Goal: Find specific page/section: Find specific page/section

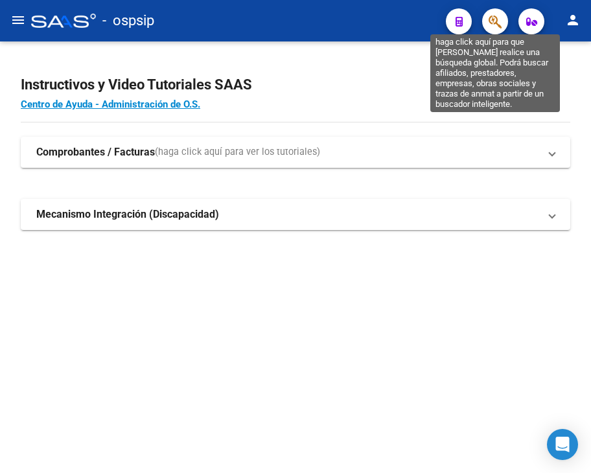
click at [499, 20] on icon "button" at bounding box center [494, 21] width 13 height 15
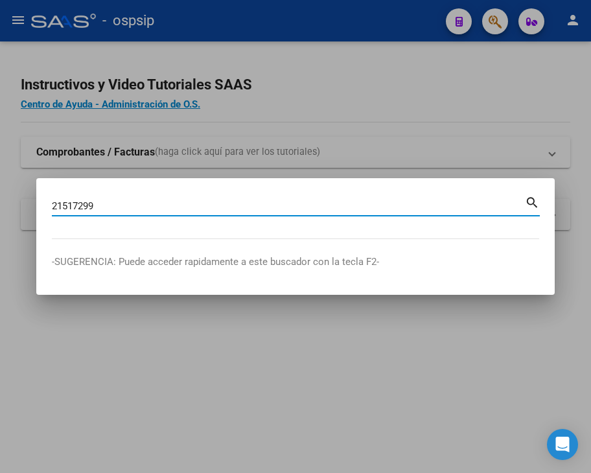
type input "21517299"
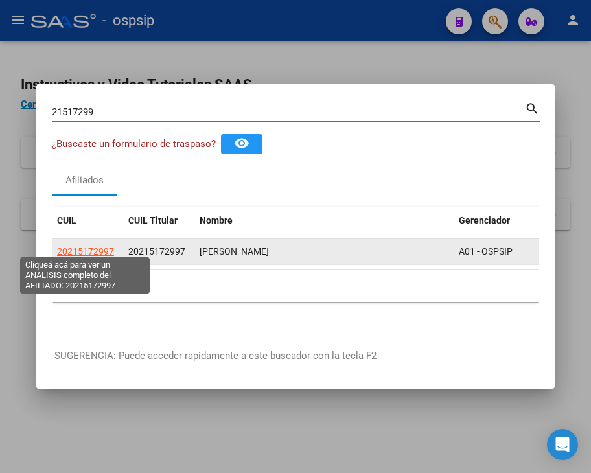
click at [77, 246] on span "20215172997" at bounding box center [85, 251] width 57 height 10
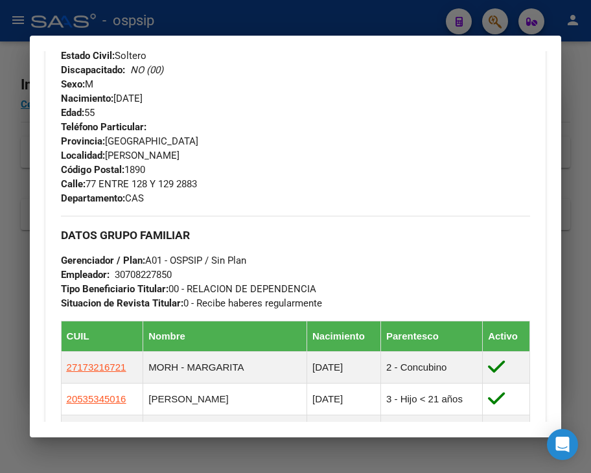
scroll to position [583, 0]
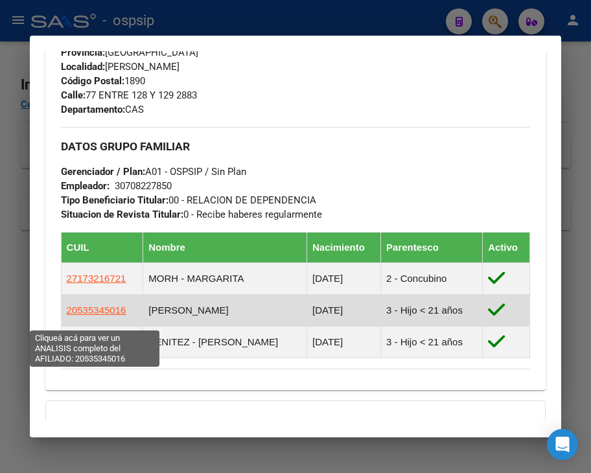
click at [100, 315] on span "20535345016" at bounding box center [97, 309] width 60 height 11
type textarea "20535345016"
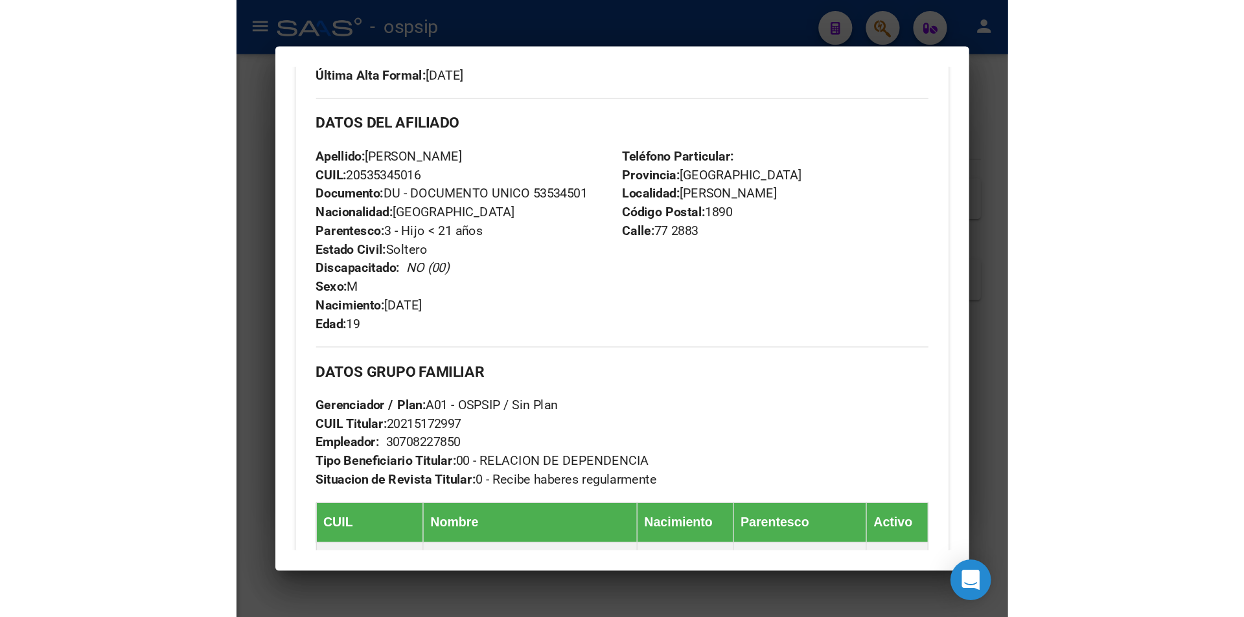
scroll to position [367, 0]
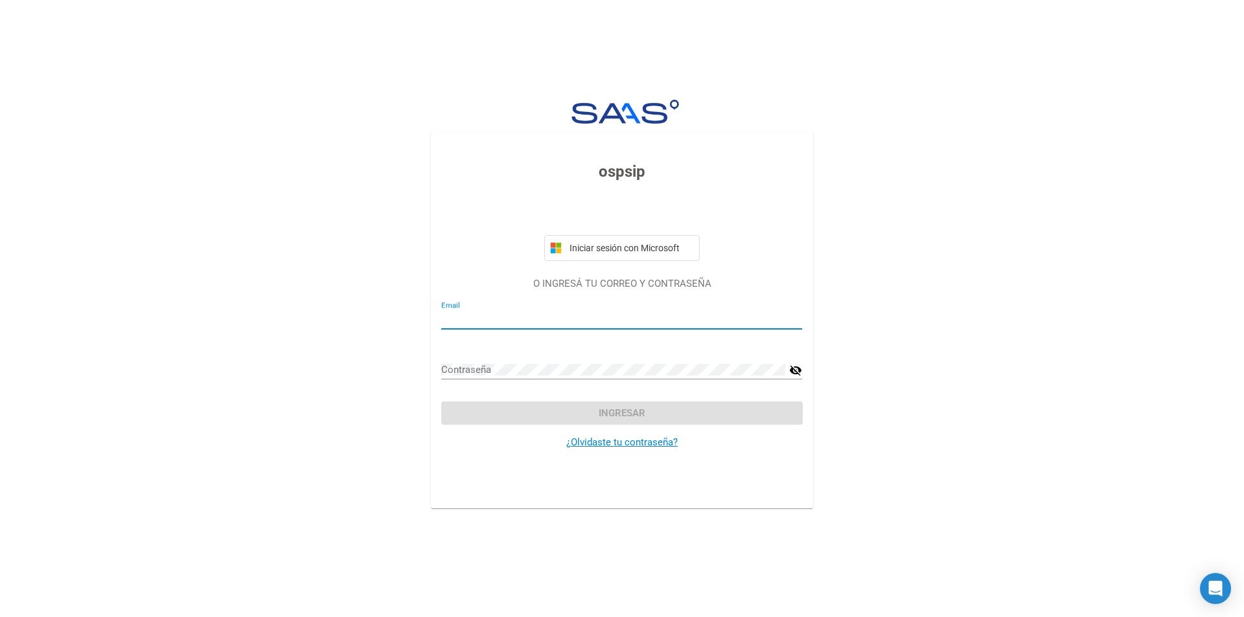
type input "[EMAIL_ADDRESS][DOMAIN_NAME]"
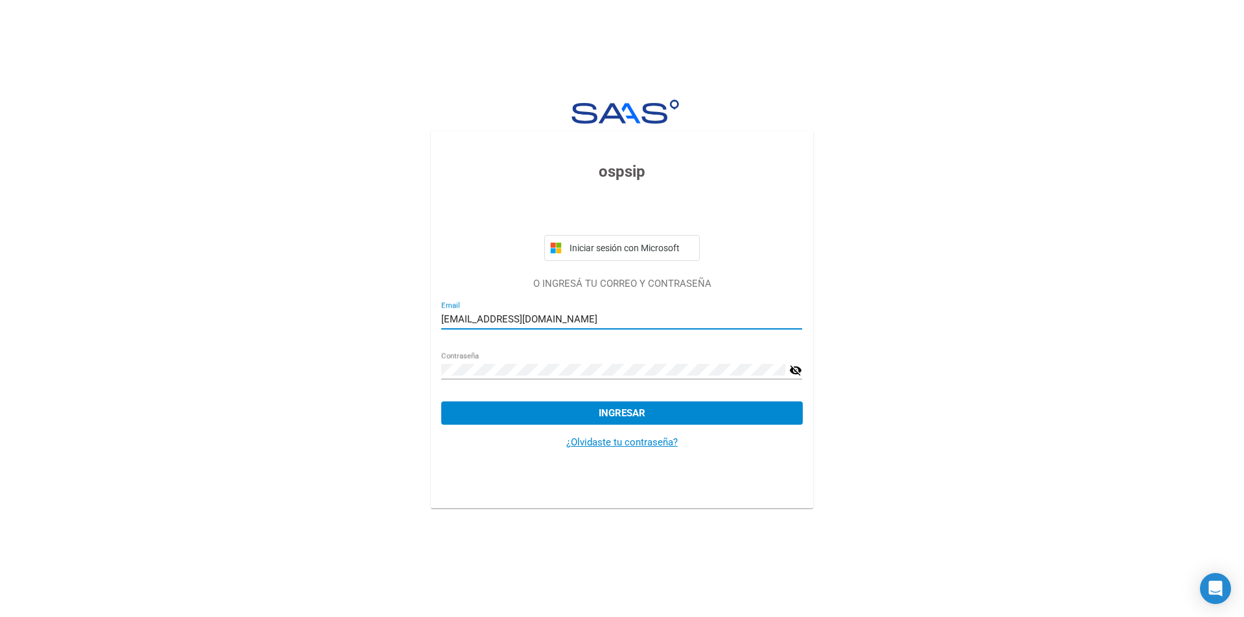
click at [590, 405] on button "Ingresar" at bounding box center [621, 413] width 361 height 23
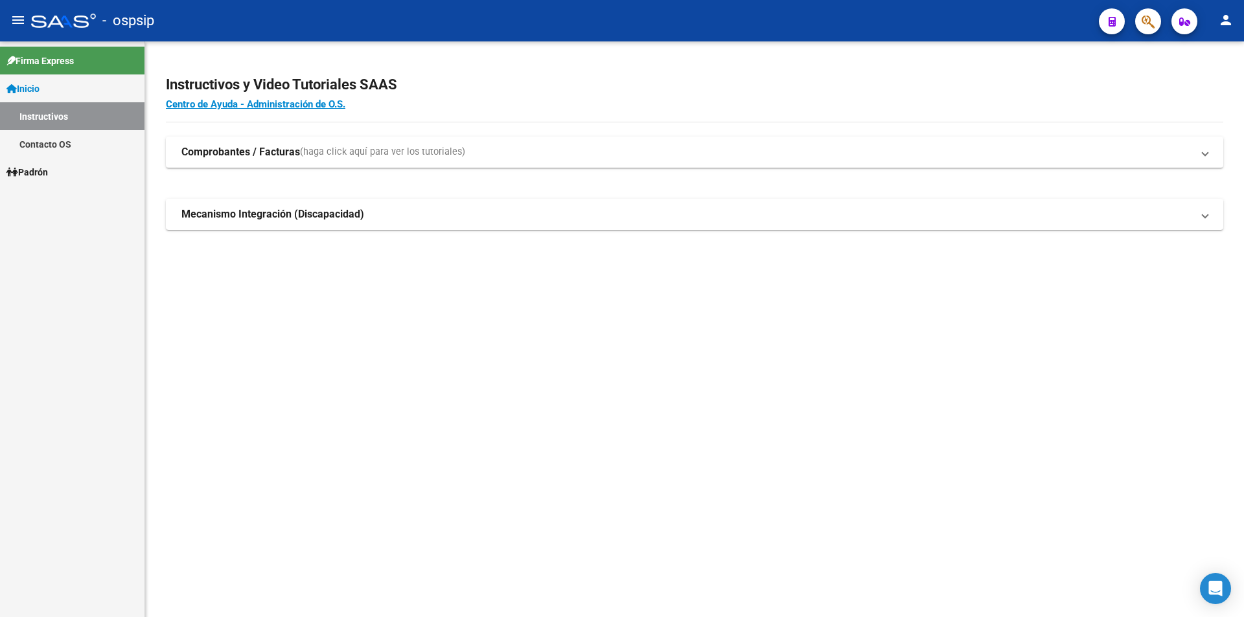
click at [590, 13] on span "button" at bounding box center [1147, 21] width 13 height 27
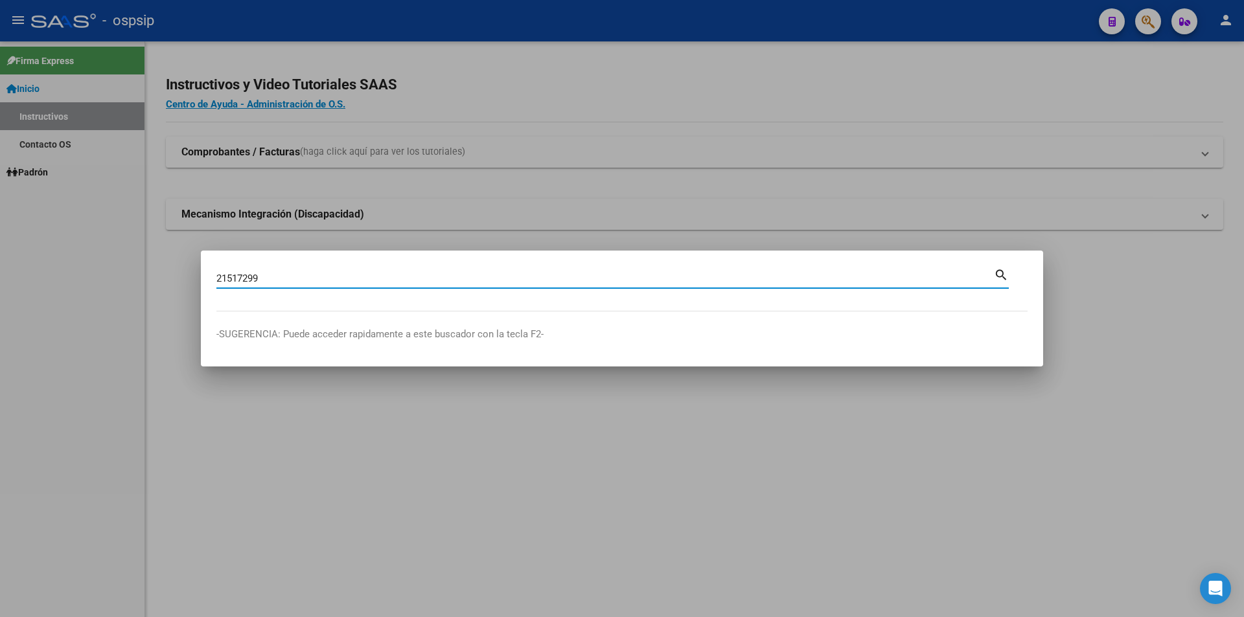
type input "21517299"
click at [590, 275] on mat-icon "search" at bounding box center [1001, 274] width 15 height 16
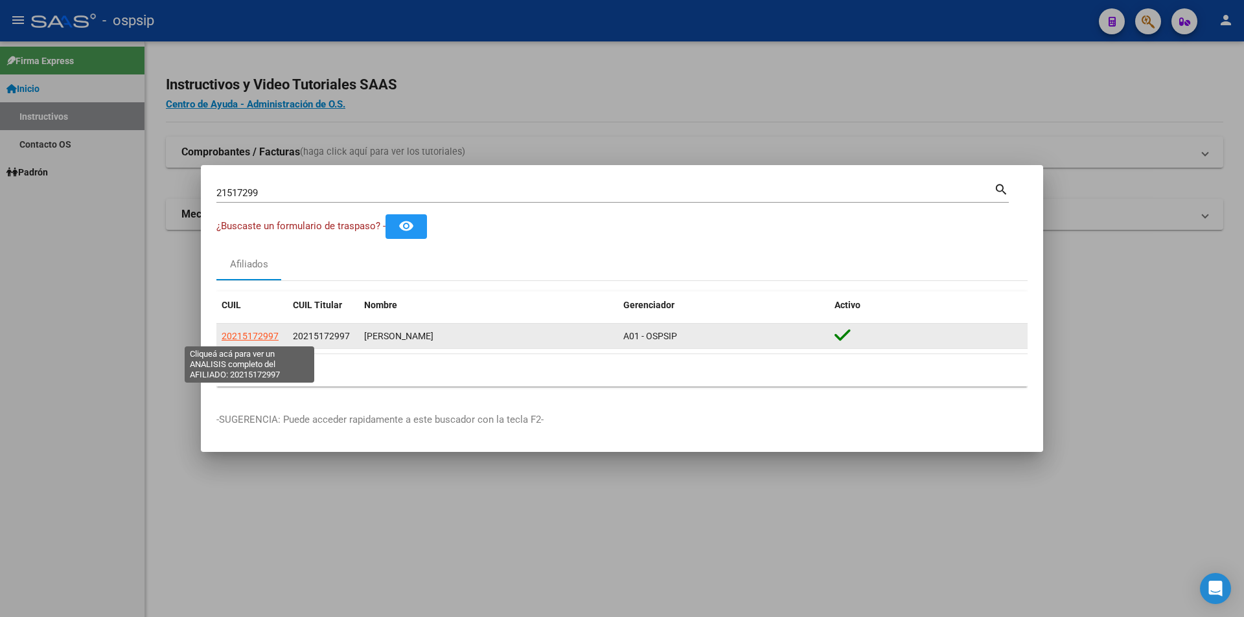
click at [254, 335] on span "20215172997" at bounding box center [250, 336] width 57 height 10
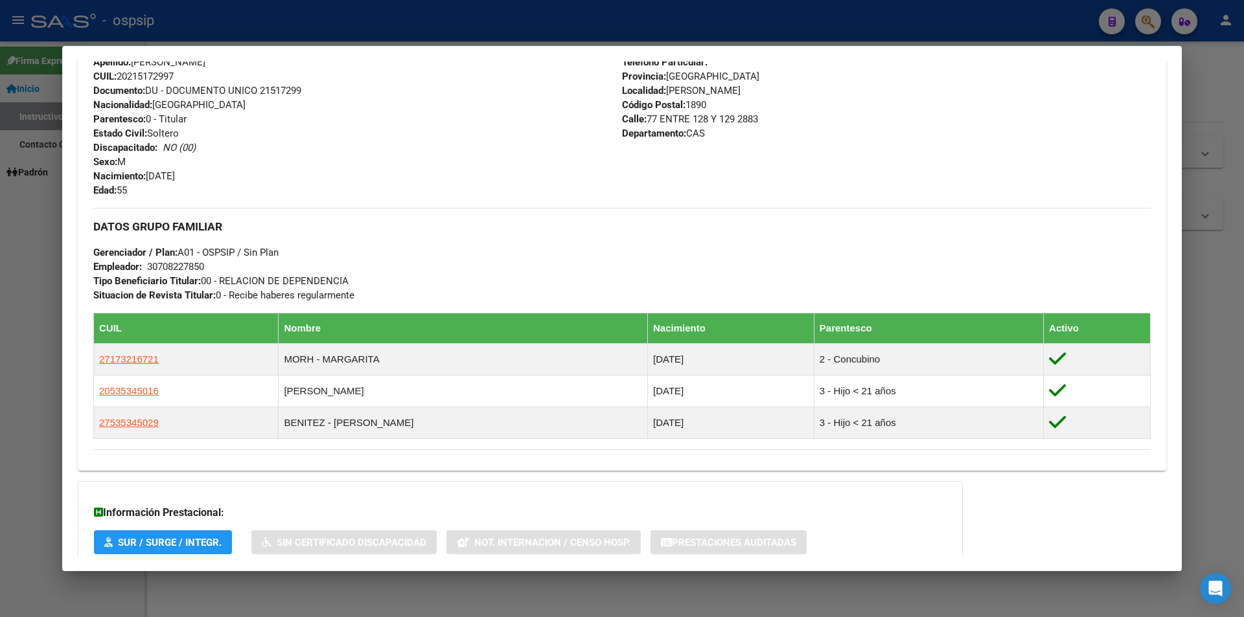
scroll to position [453, 0]
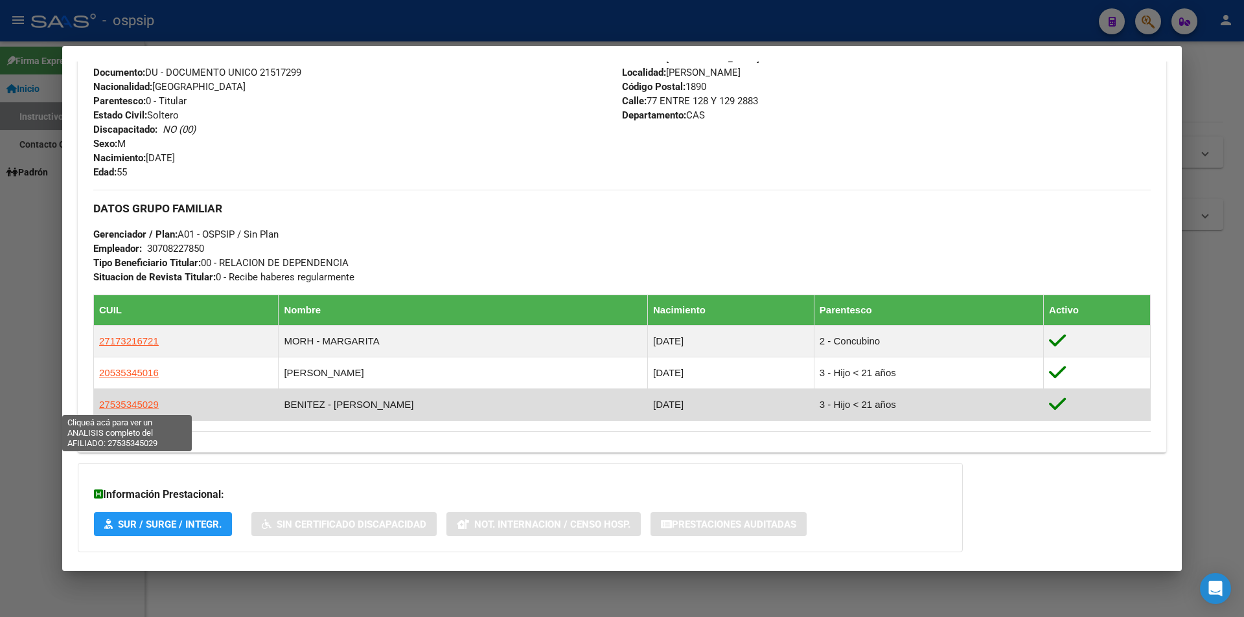
click at [139, 404] on span "27535345029" at bounding box center [129, 404] width 60 height 11
type textarea "27535345029"
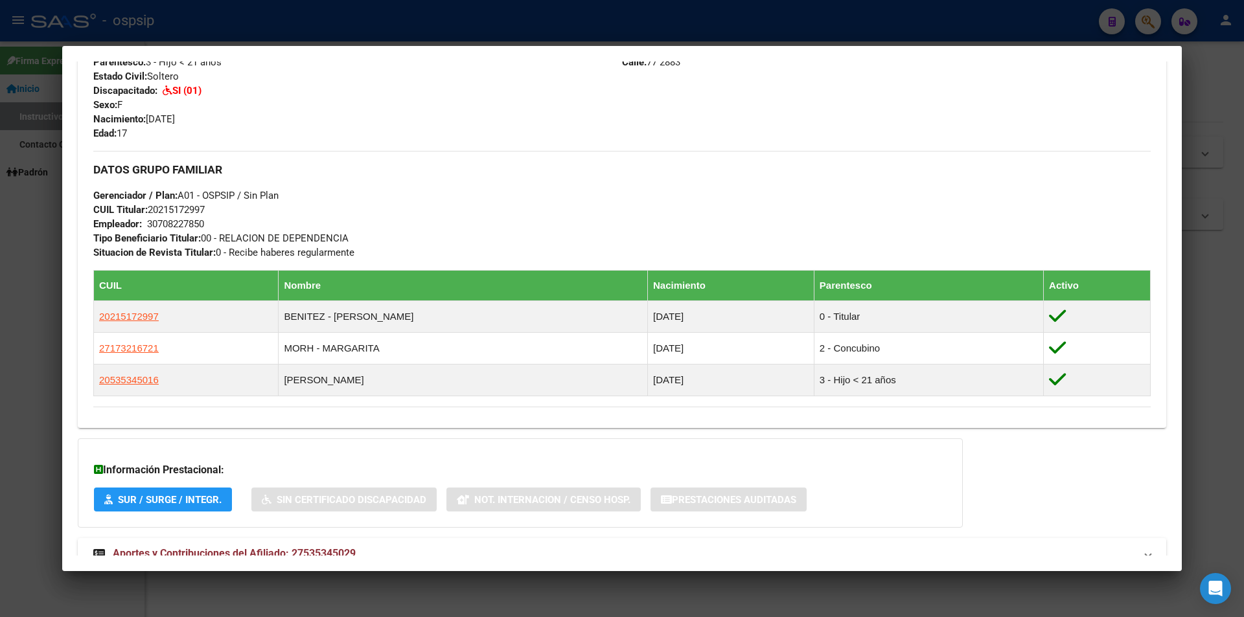
scroll to position [591, 0]
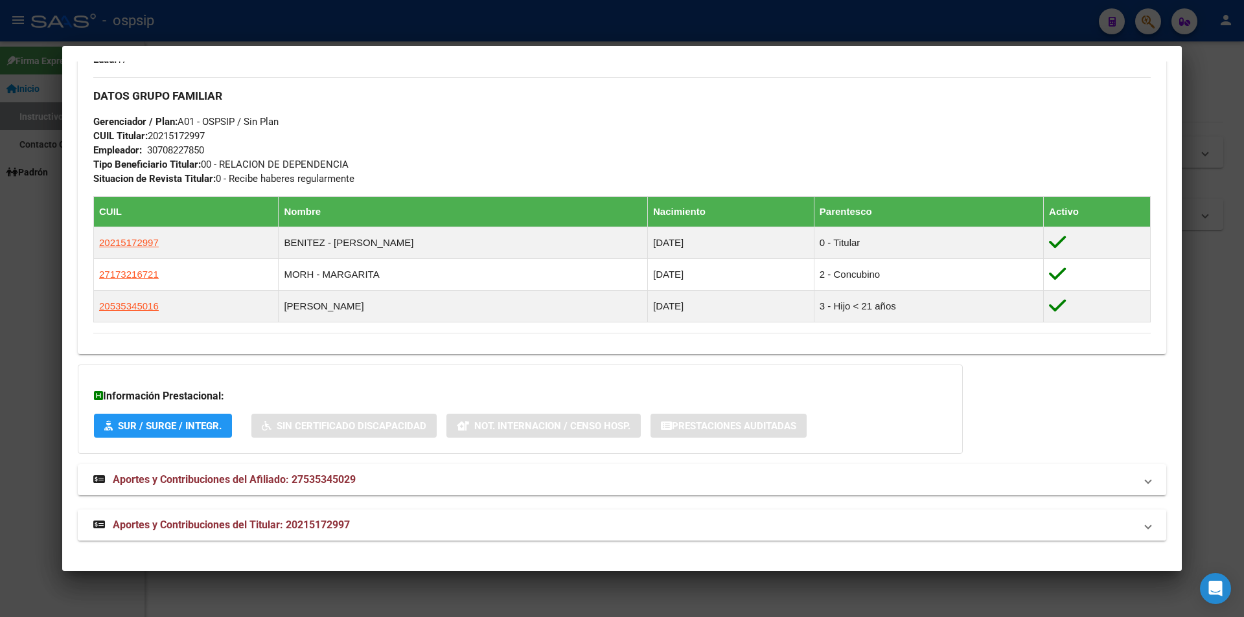
click at [143, 472] on span "Aportes y Contribuciones del Titular: 20215172997" at bounding box center [231, 525] width 237 height 12
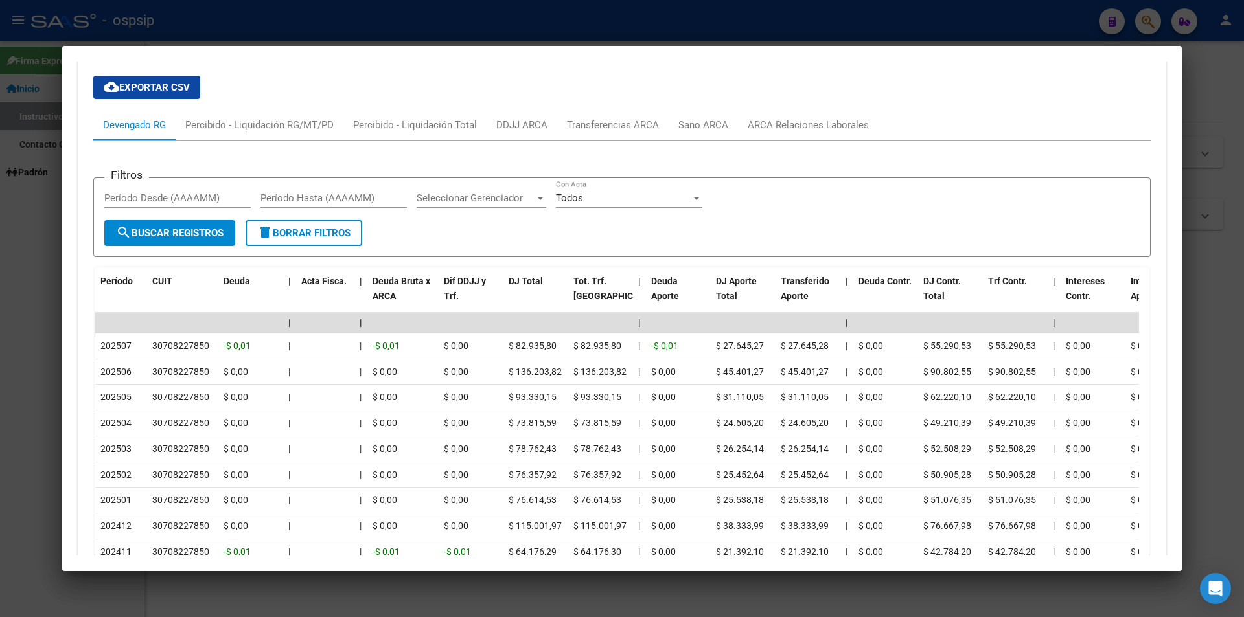
scroll to position [1109, 0]
